Goal: Task Accomplishment & Management: Manage account settings

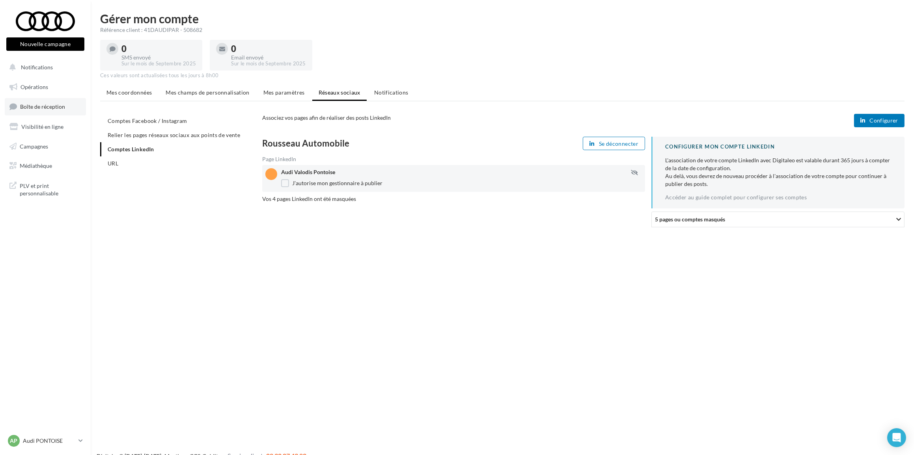
click at [58, 105] on span "Boîte de réception" at bounding box center [42, 106] width 45 height 7
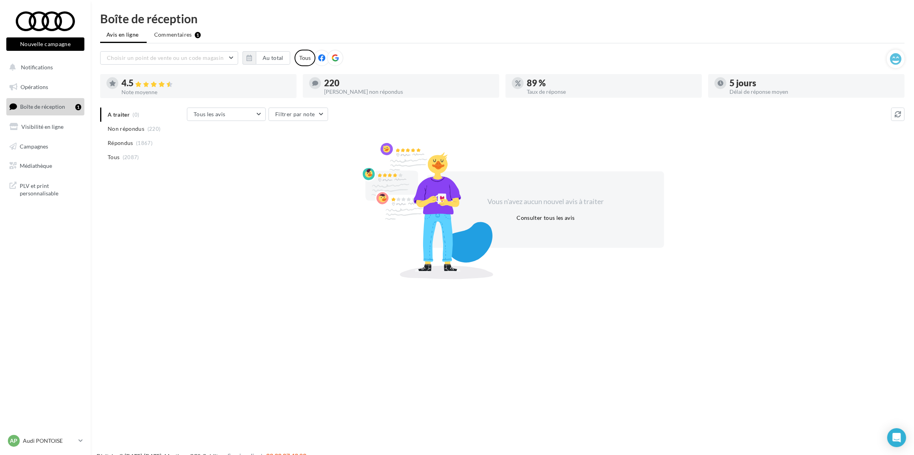
click at [63, 108] on span "Boîte de réception" at bounding box center [42, 106] width 45 height 7
click at [170, 35] on span "Commentaires" at bounding box center [173, 35] width 38 height 8
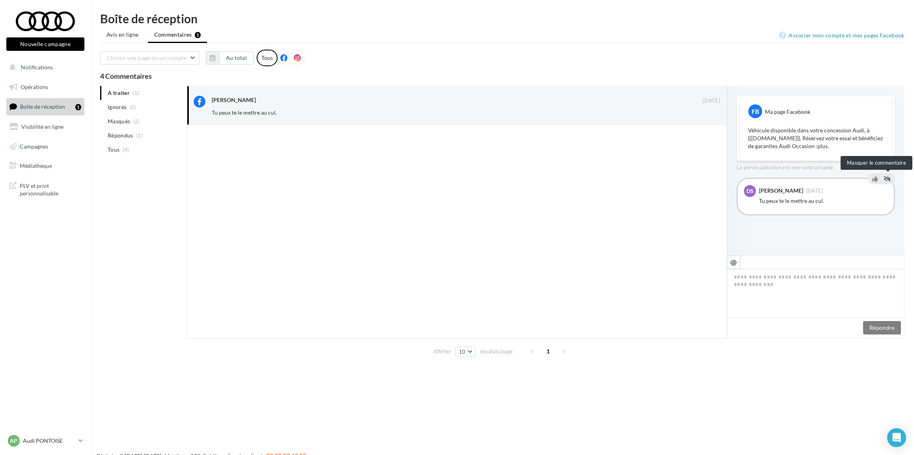
click at [889, 177] on icon at bounding box center [887, 179] width 7 height 6
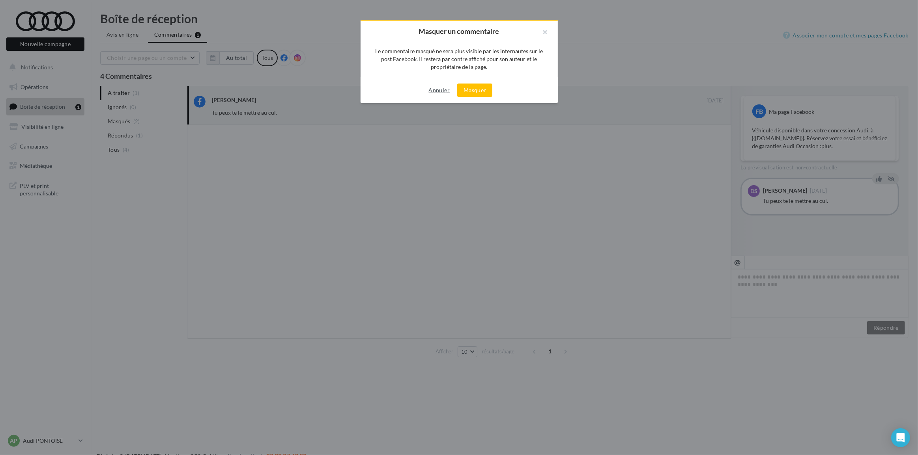
click at [435, 86] on button "Annuler" at bounding box center [438, 90] width 27 height 9
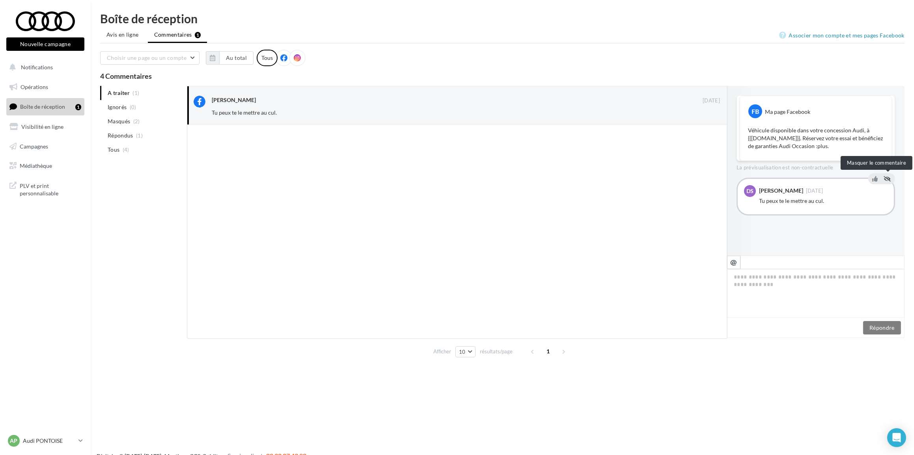
click at [887, 178] on icon at bounding box center [887, 179] width 7 height 6
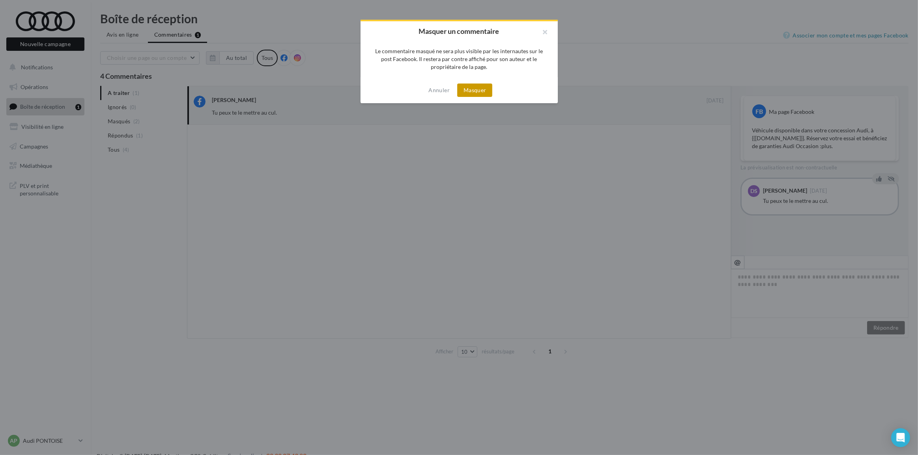
click at [485, 86] on button "Masquer" at bounding box center [474, 90] width 35 height 13
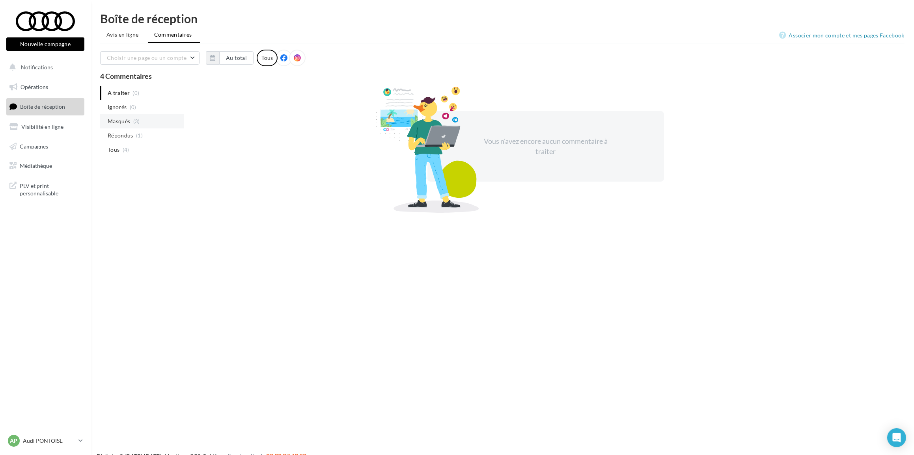
click at [130, 118] on li "Masqués (3)" at bounding box center [142, 121] width 84 height 14
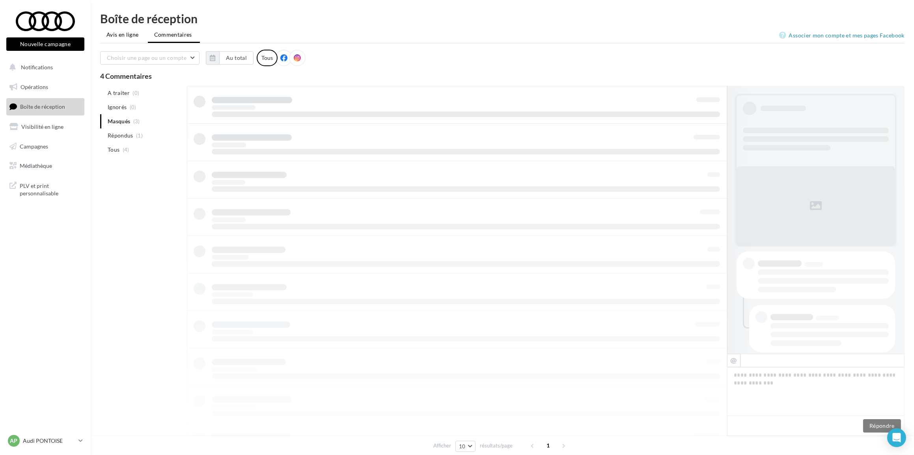
click at [130, 32] on span "Avis en ligne" at bounding box center [122, 35] width 32 height 8
